Goal: Obtain resource: Obtain resource

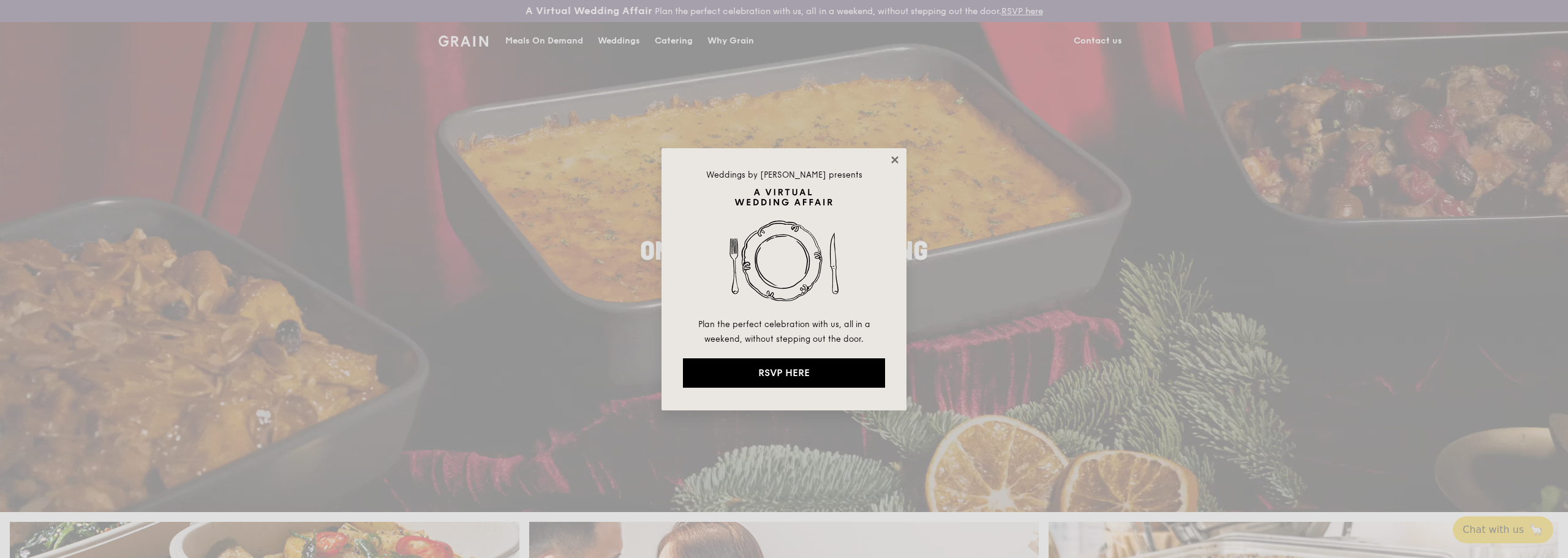
click at [897, 158] on icon at bounding box center [894, 159] width 7 height 7
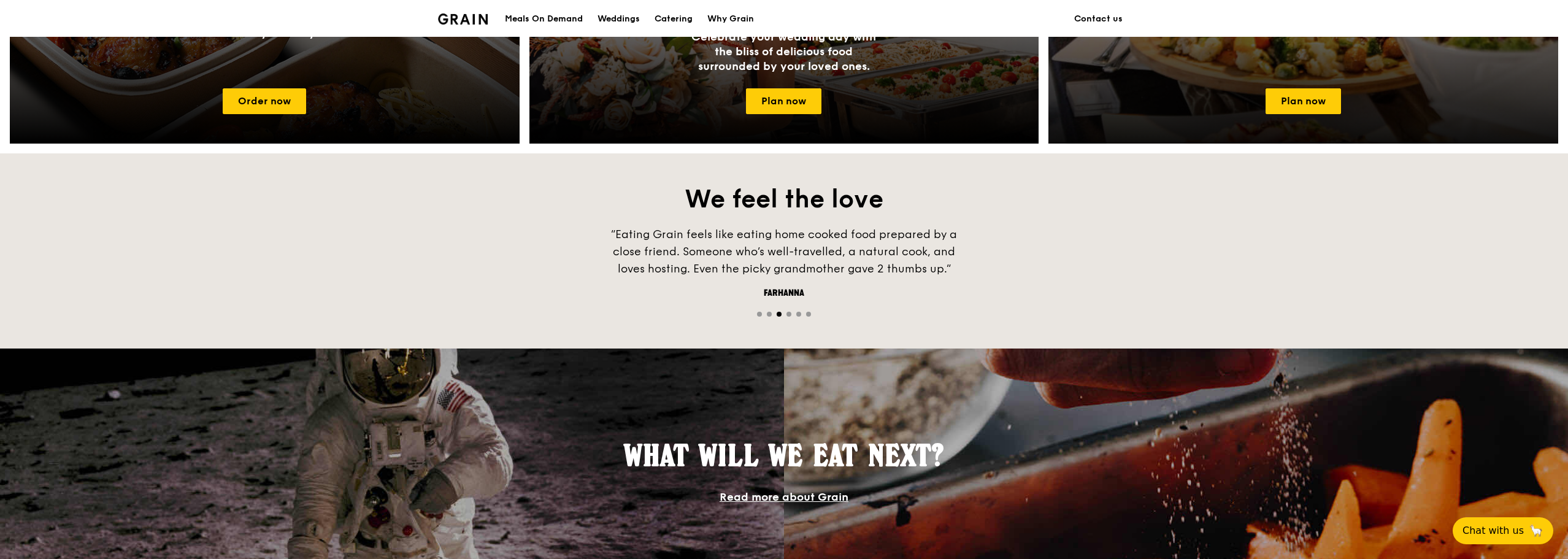
scroll to position [491, 0]
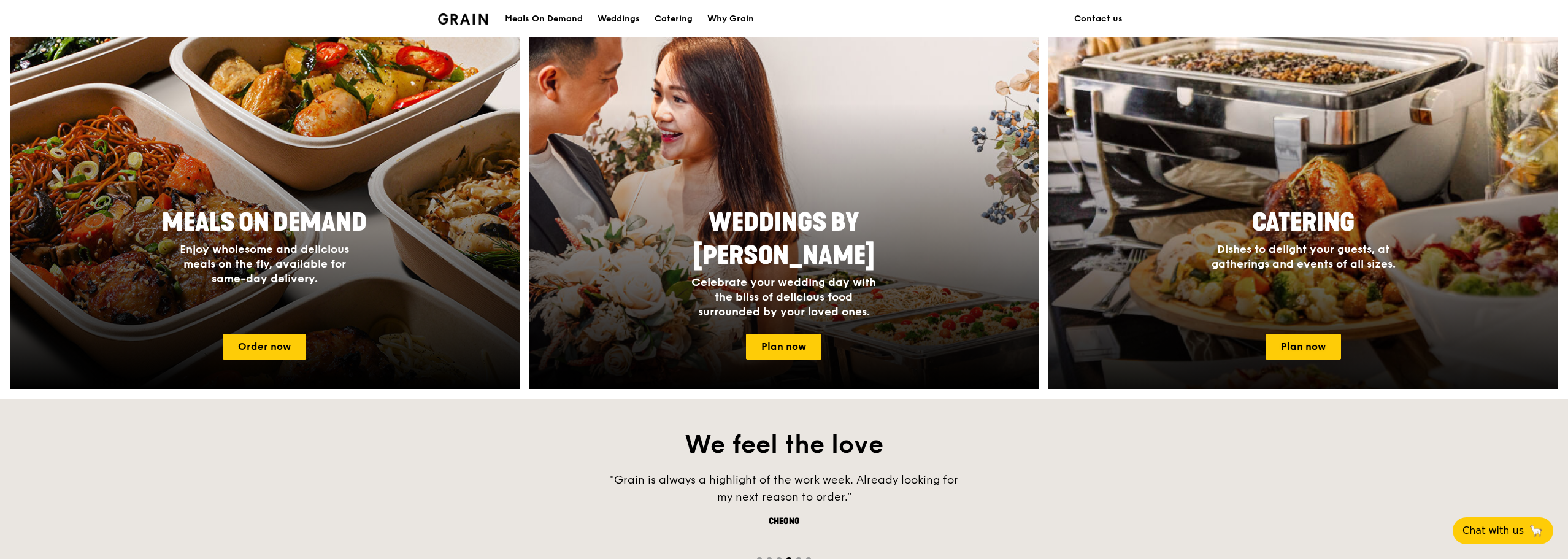
click at [1219, 270] on span "Dishes to delight your guests, at gatherings and events of all sizes." at bounding box center [1303, 256] width 184 height 28
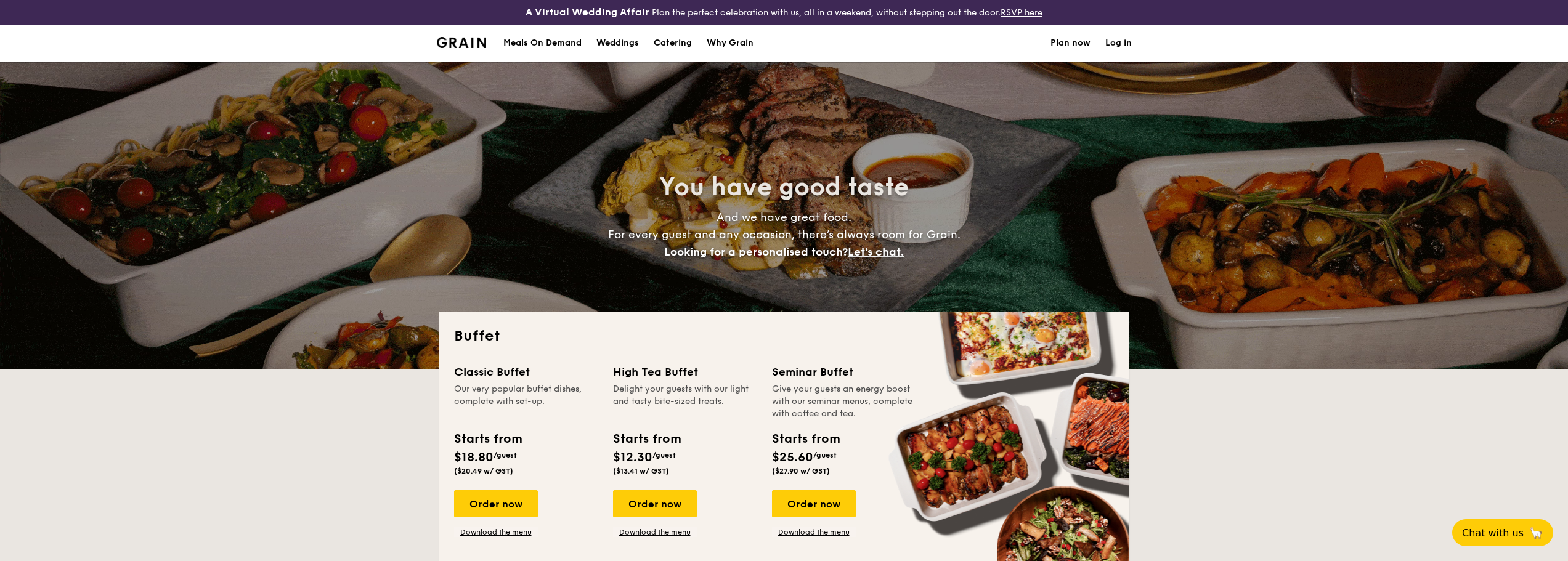
select select
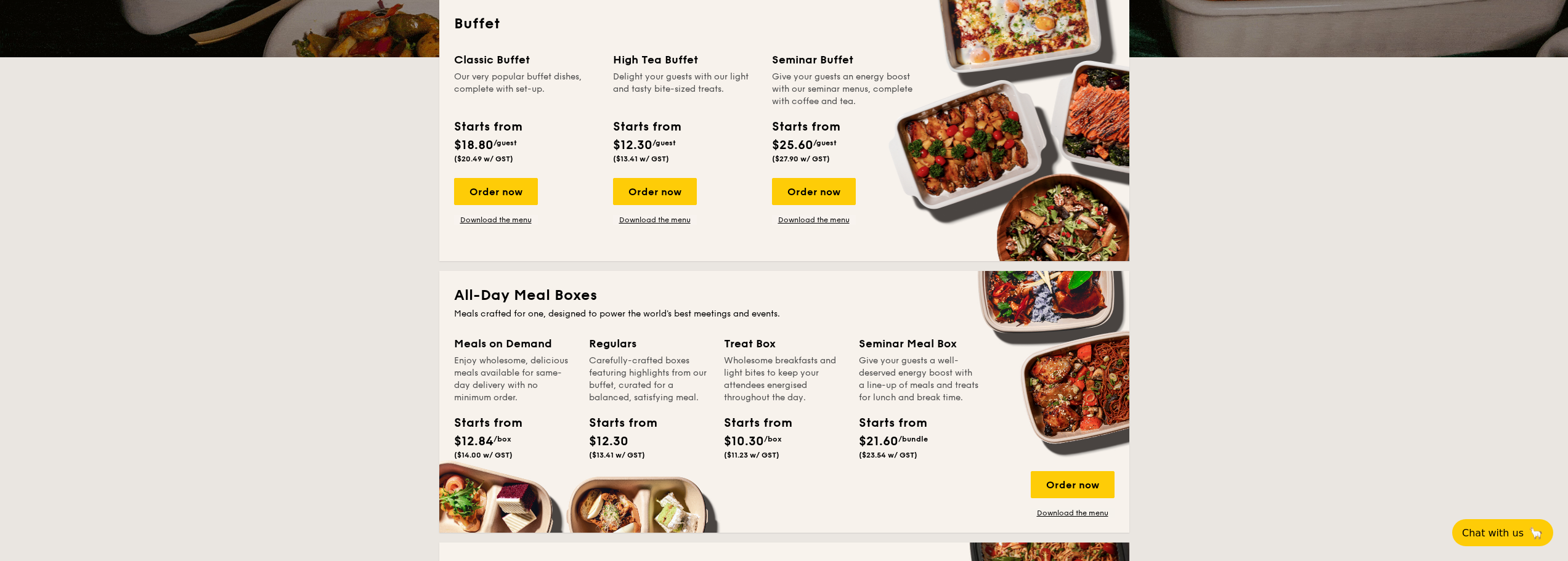
scroll to position [308, 0]
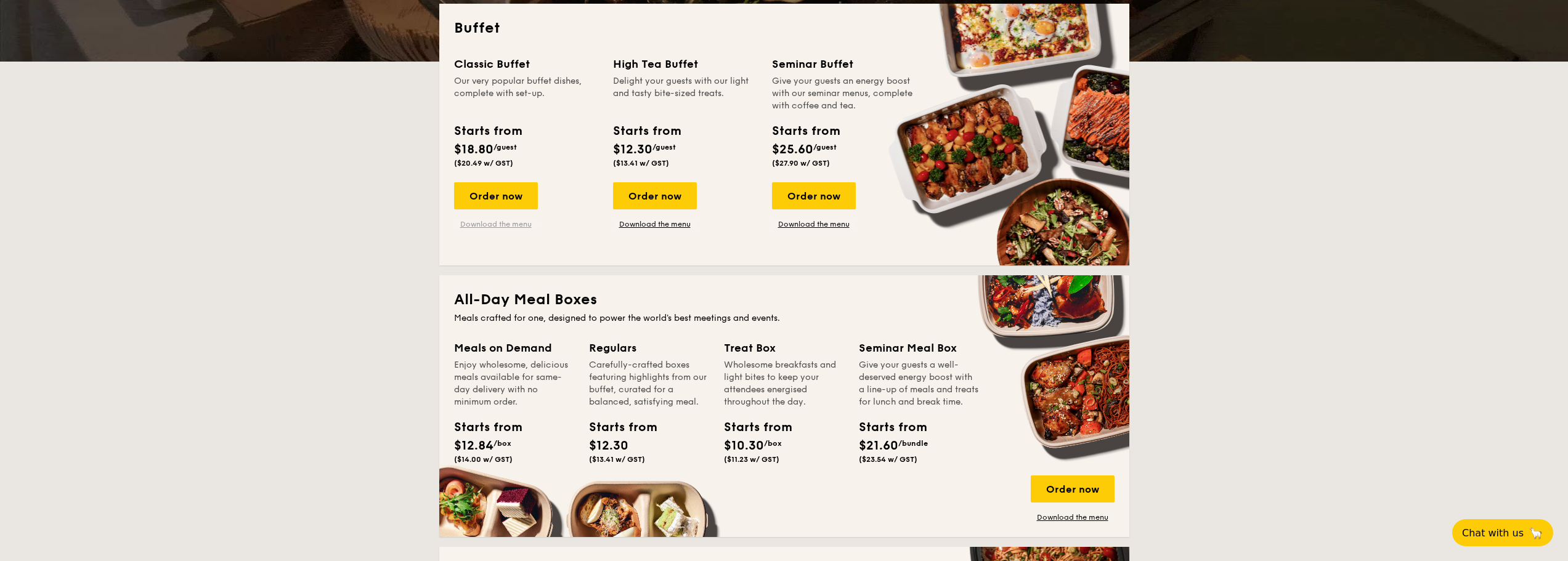
click at [519, 227] on link "Download the menu" at bounding box center [496, 224] width 84 height 10
